Goal: Information Seeking & Learning: Find specific fact

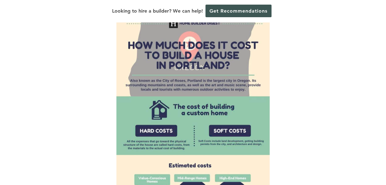
scroll to position [476, 0]
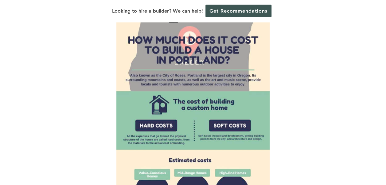
click at [233, 87] on img at bounding box center [192, 127] width 153 height 246
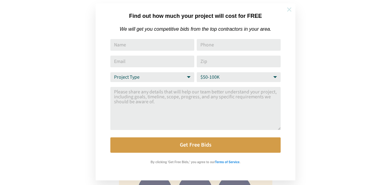
click at [289, 10] on icon at bounding box center [289, 9] width 4 height 4
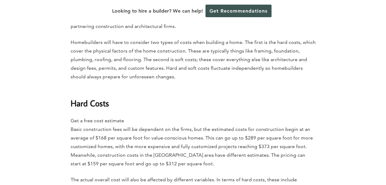
scroll to position [0, 0]
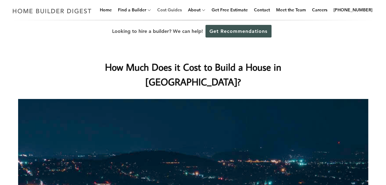
click at [178, 11] on link "Cost Guides" at bounding box center [169, 10] width 29 height 20
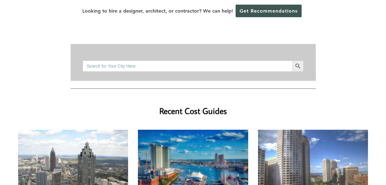
scroll to position [95, 0]
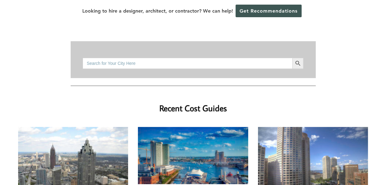
click at [189, 58] on input "Search for:" at bounding box center [187, 63] width 209 height 11
type input "[GEOGRAPHIC_DATA], [GEOGRAPHIC_DATA]"
click at [292, 58] on button "Search Button" at bounding box center [297, 63] width 11 height 11
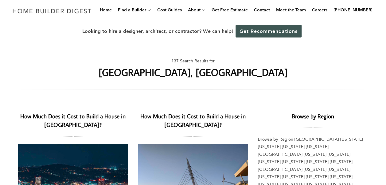
click at [65, 118] on link "How Much Does it Cost to Build a House in [GEOGRAPHIC_DATA]?" at bounding box center [72, 120] width 105 height 17
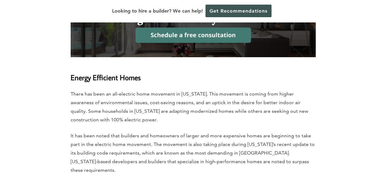
scroll to position [3555, 0]
